Goal: Check status: Check status

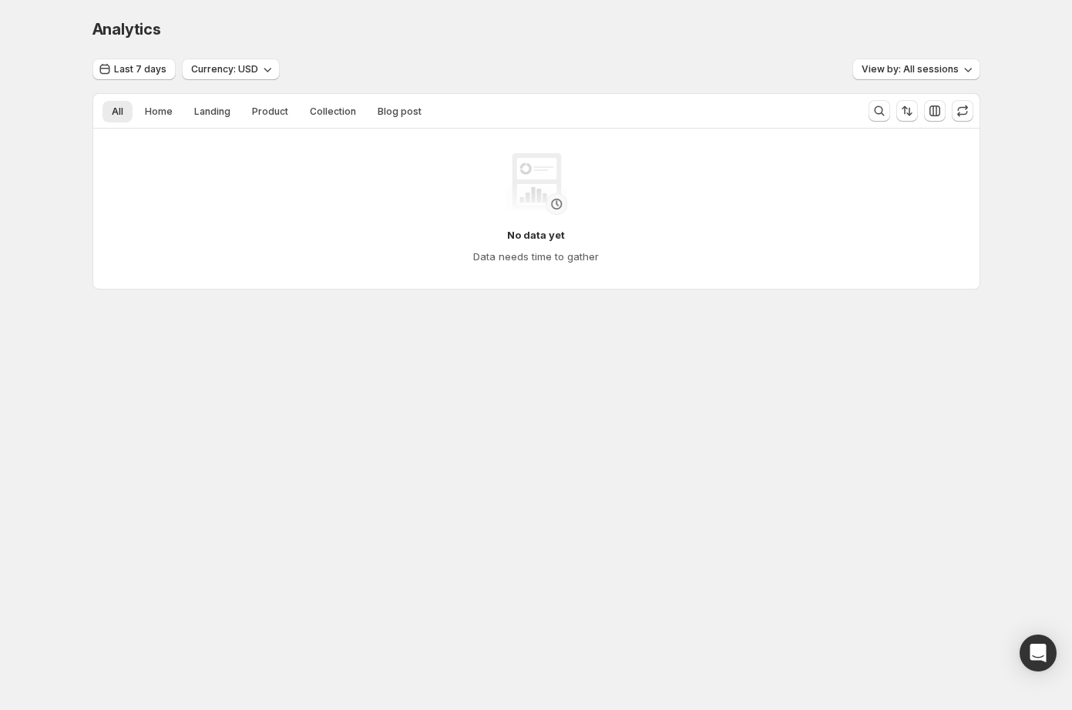
click at [89, 219] on div "Analytics. This page is ready Analytics Last 7 days Currency: USD View by: All …" at bounding box center [536, 186] width 925 height 373
drag, startPoint x: 224, startPoint y: 203, endPoint x: 25, endPoint y: 214, distance: 199.1
click at [223, 203] on div "No data yet Data needs time to gather" at bounding box center [536, 208] width 837 height 111
click at [139, 186] on div "No data yet Data needs time to gather" at bounding box center [536, 208] width 837 height 111
click at [139, 101] on button "Home" at bounding box center [159, 112] width 46 height 22
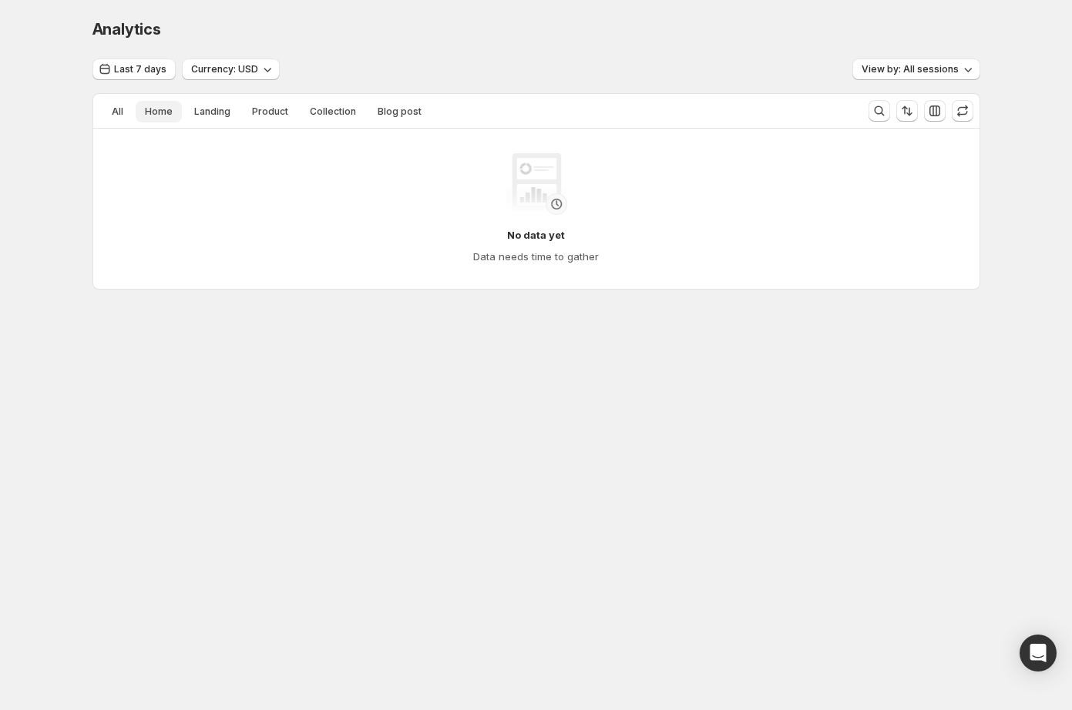
click at [174, 106] on button "Home" at bounding box center [159, 112] width 46 height 22
click at [156, 65] on span "Last 7 days" at bounding box center [140, 69] width 52 height 12
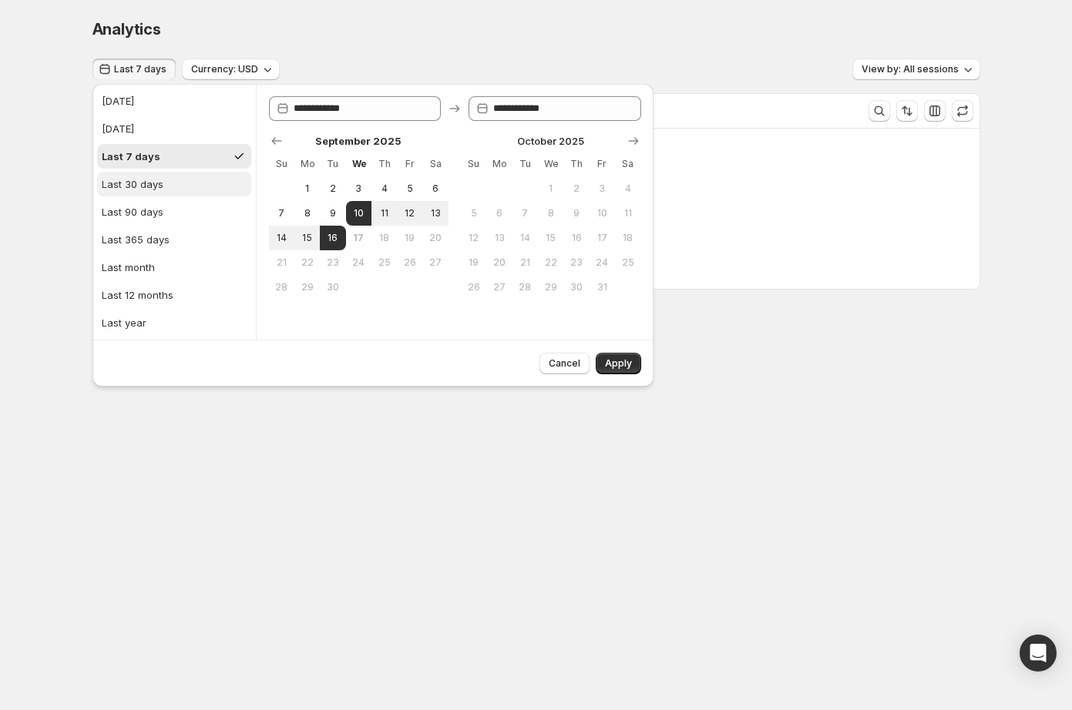
click at [154, 190] on div "Last 30 days" at bounding box center [133, 183] width 62 height 15
type input "**********"
click at [615, 362] on span "Apply" at bounding box center [618, 364] width 27 height 12
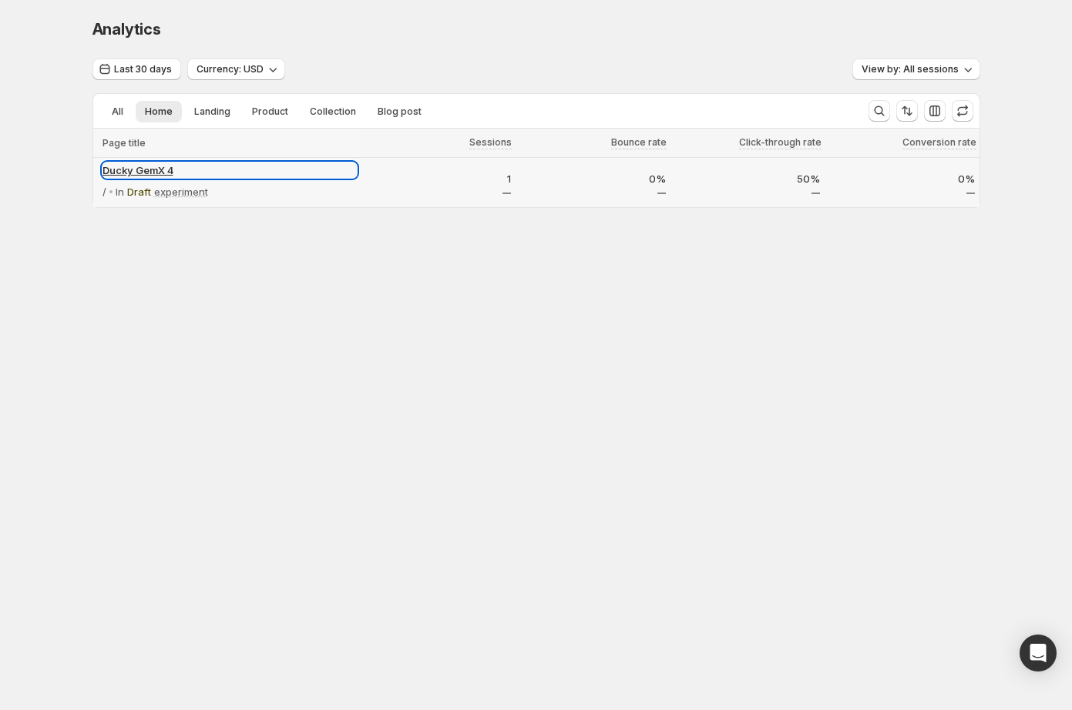
click at [147, 171] on p "Ducky GemX 4" at bounding box center [229, 170] width 254 height 15
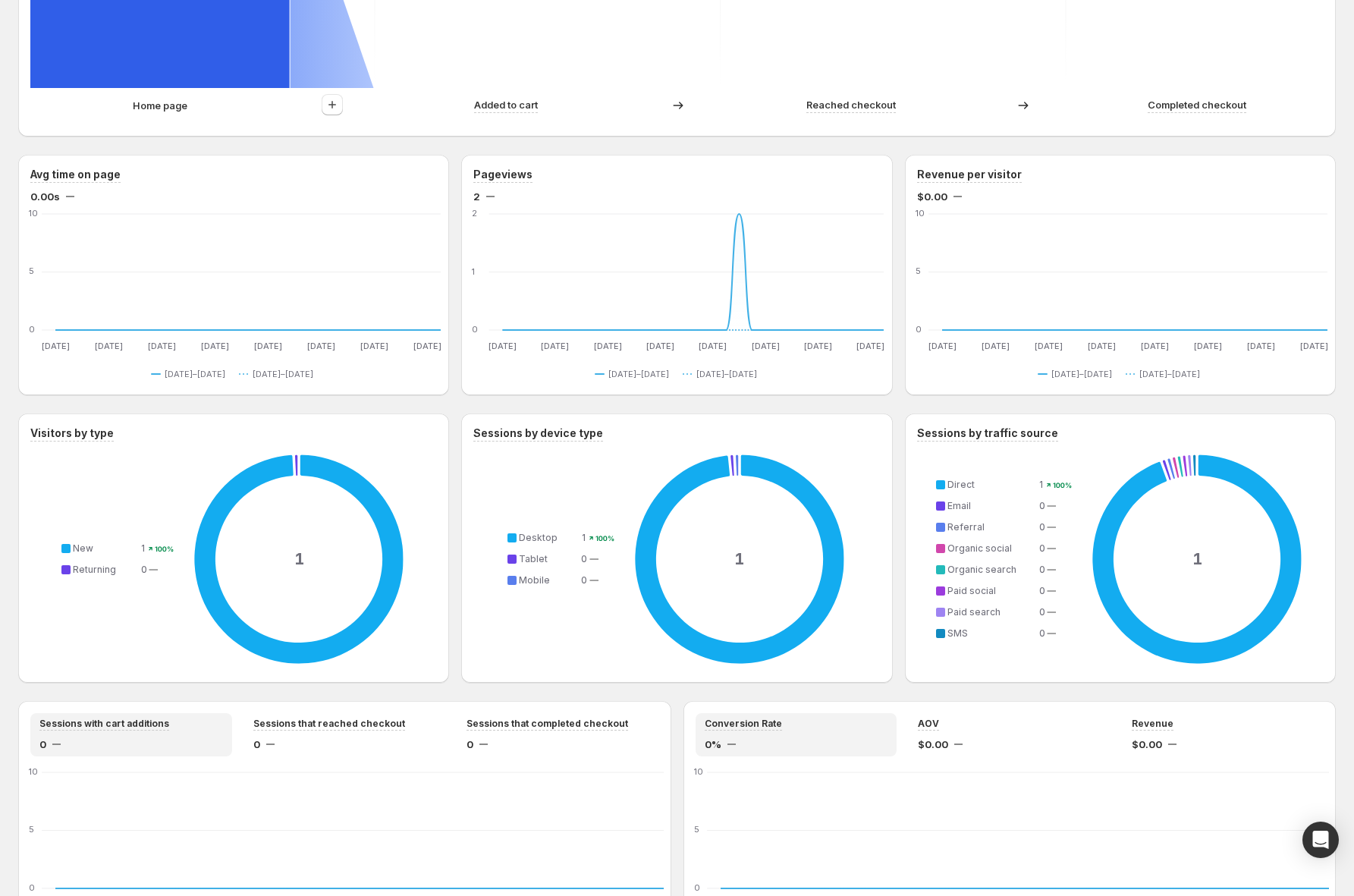
scroll to position [235, 0]
